Goal: Communication & Community: Answer question/provide support

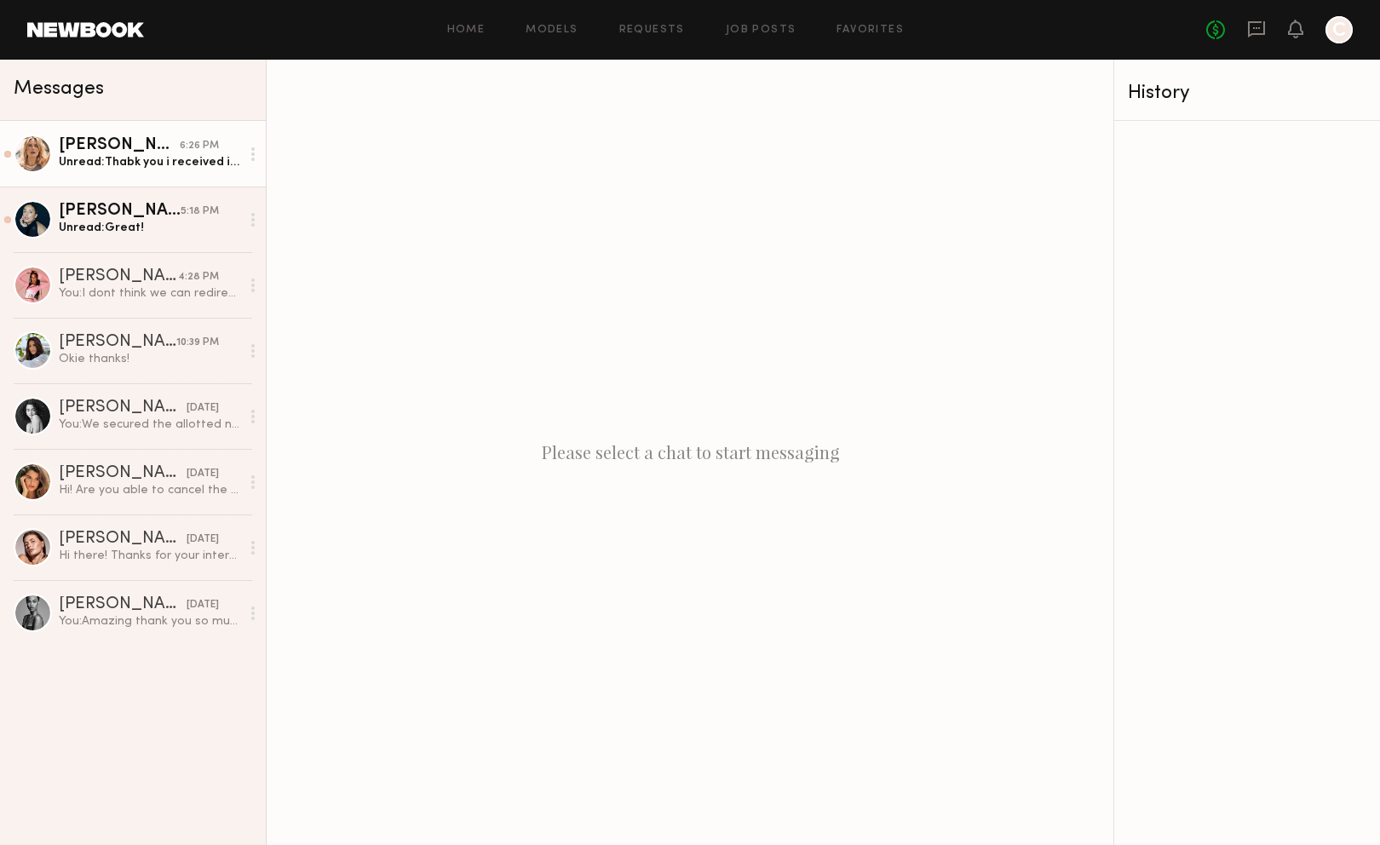
click at [130, 169] on div "Unread: Thabk you i received it [DATE] and will create content ASAP" at bounding box center [149, 162] width 181 height 16
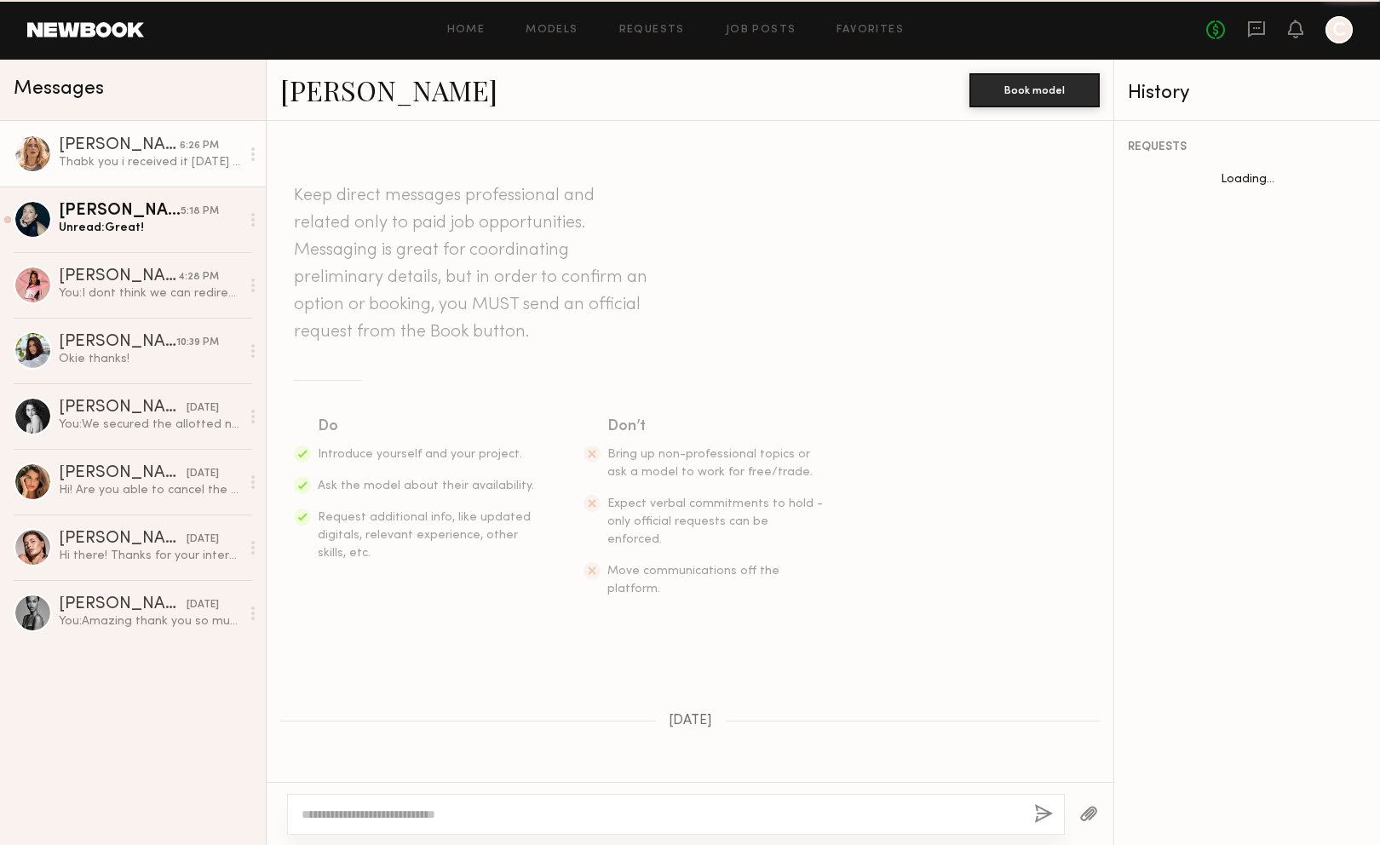
scroll to position [1094, 0]
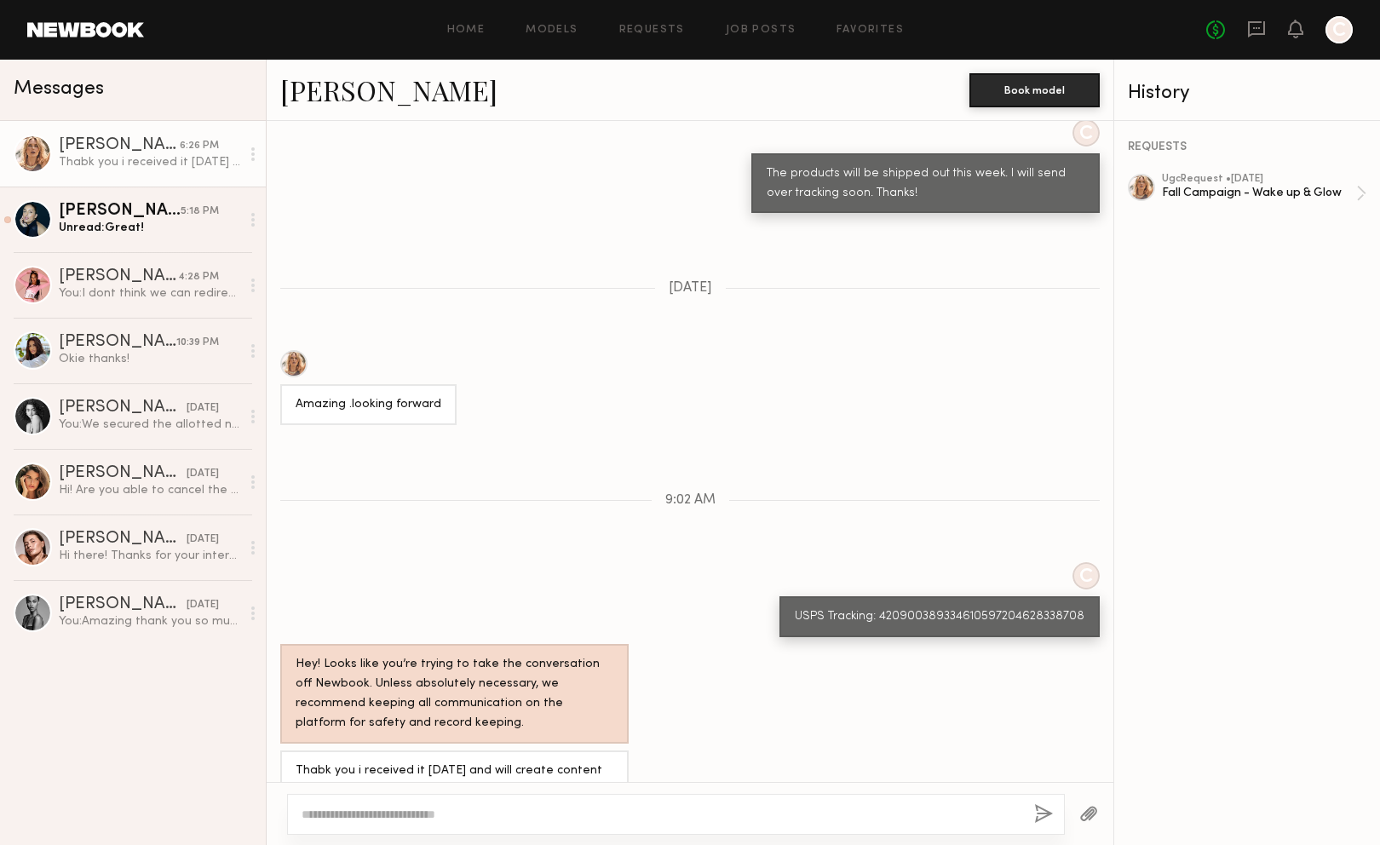
click at [423, 796] on div at bounding box center [675, 814] width 777 height 41
click at [433, 810] on textarea at bounding box center [660, 814] width 719 height 17
type textarea "**********"
click at [1039, 818] on button "button" at bounding box center [1043, 814] width 19 height 21
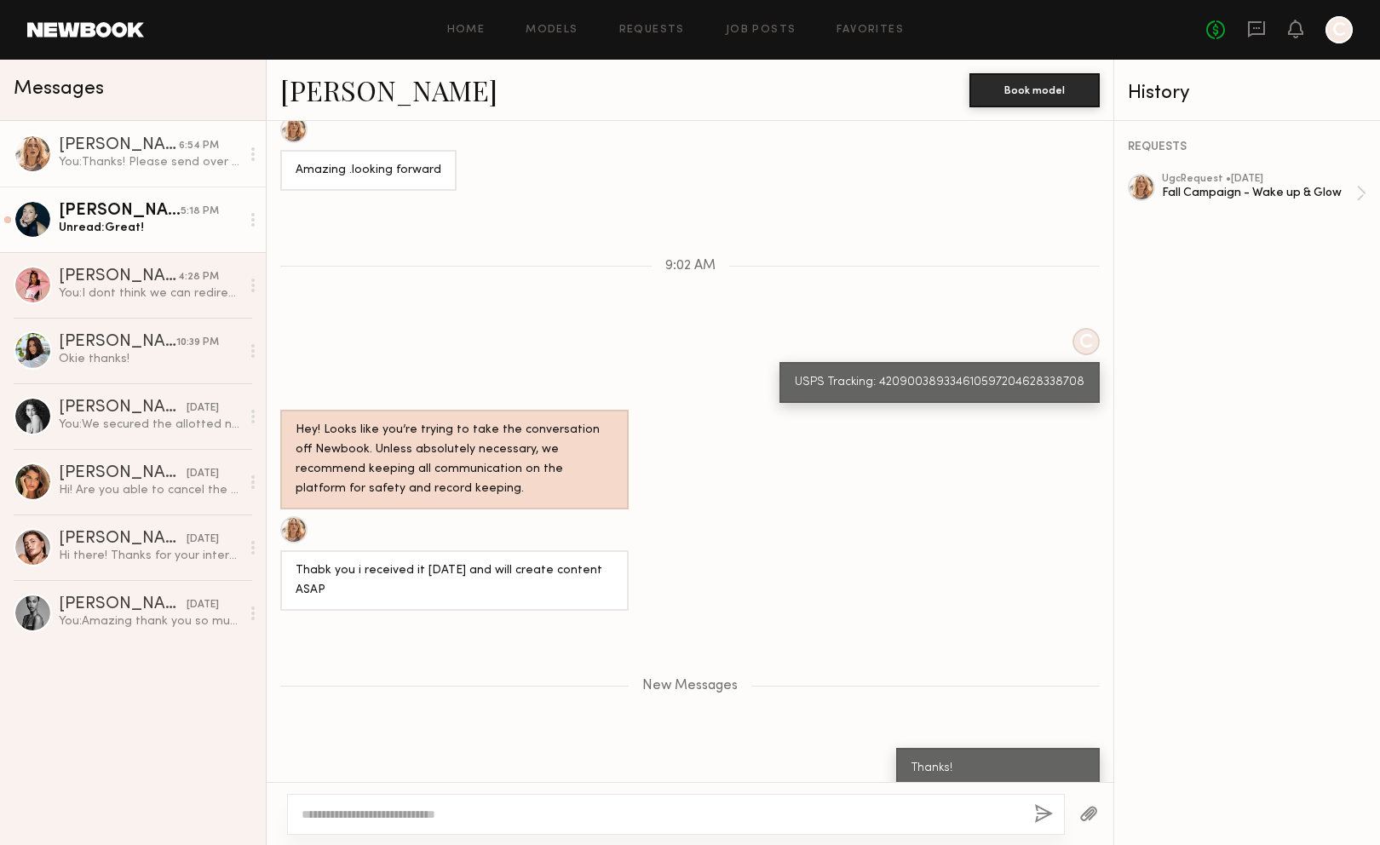
click at [119, 233] on div "Unread: Great!" at bounding box center [149, 228] width 181 height 16
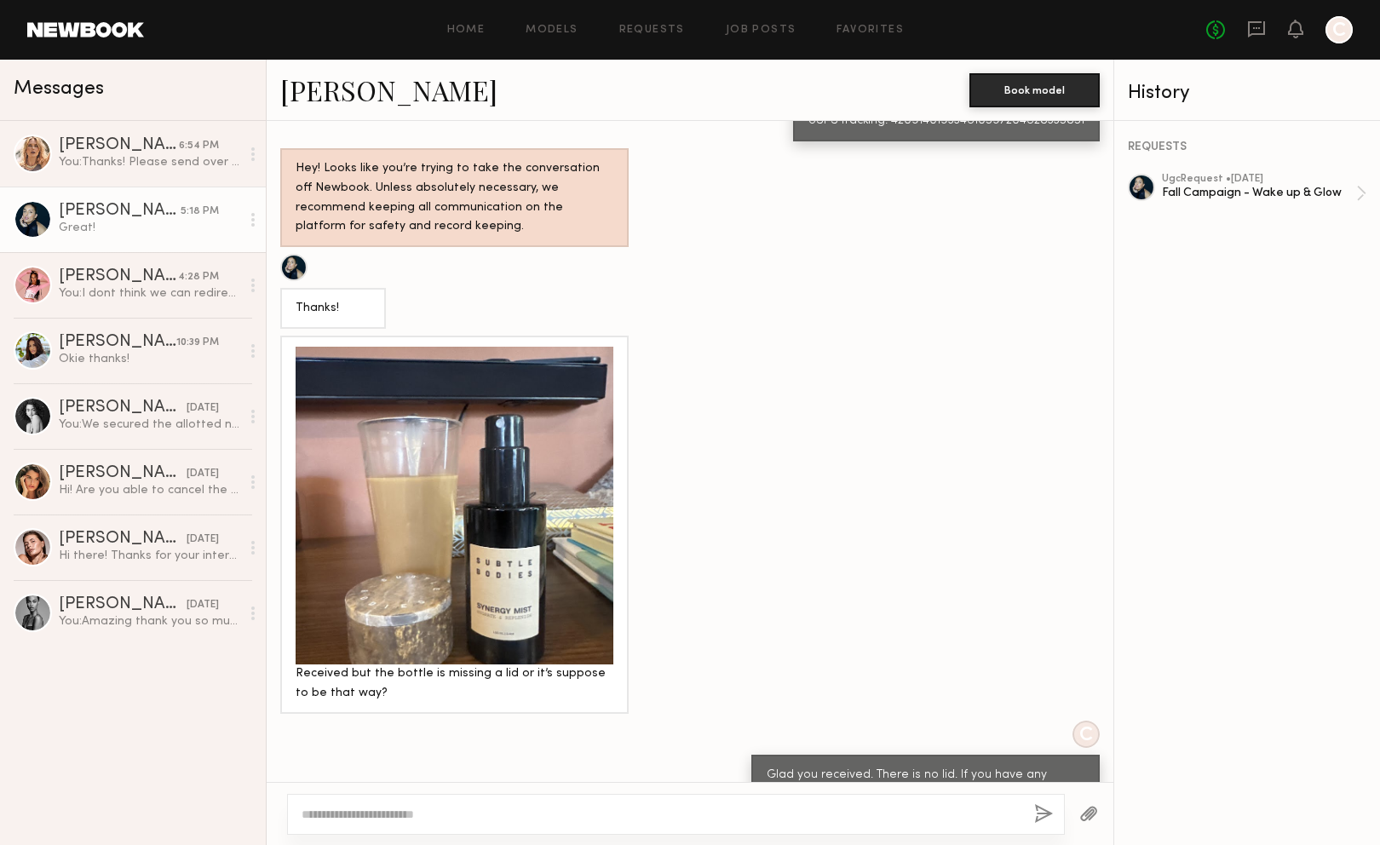
scroll to position [1133, 0]
